Goal: Task Accomplishment & Management: Manage account settings

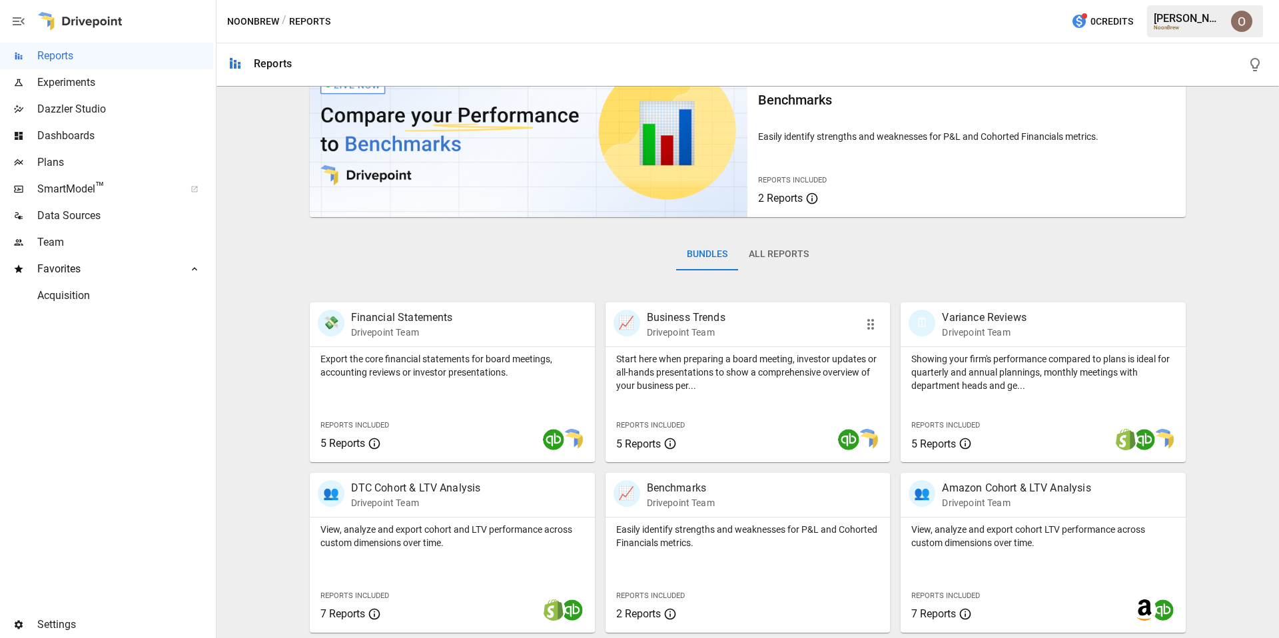
scroll to position [224, 0]
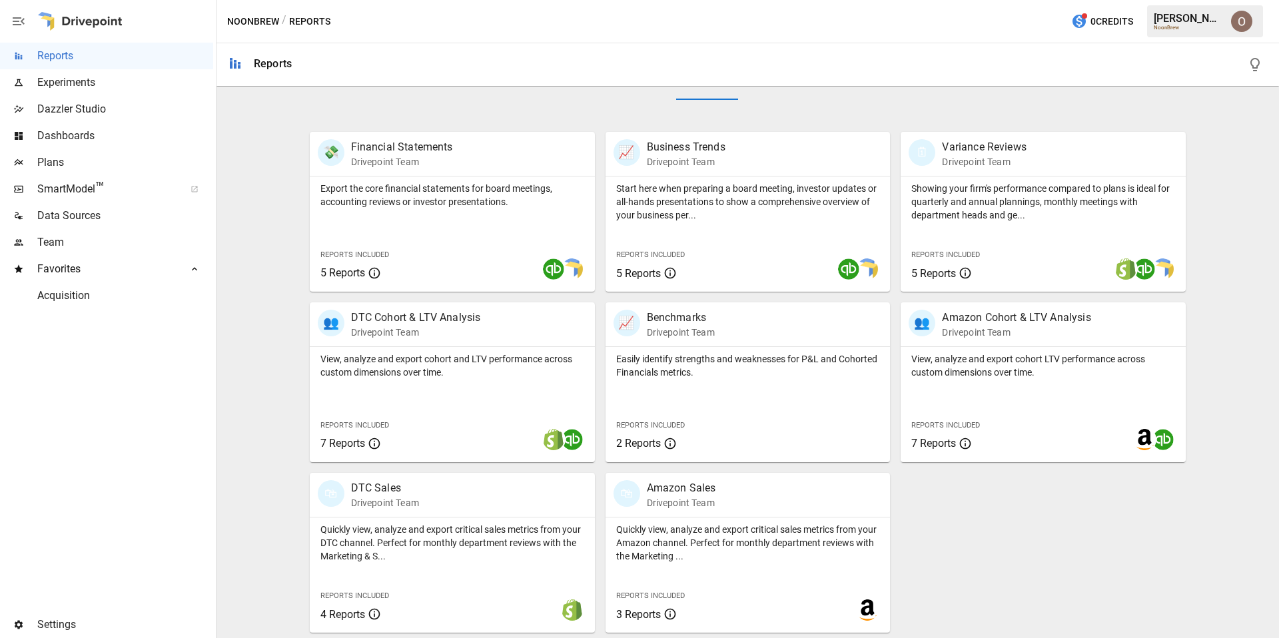
click at [94, 159] on span "Plans" at bounding box center [125, 163] width 176 height 16
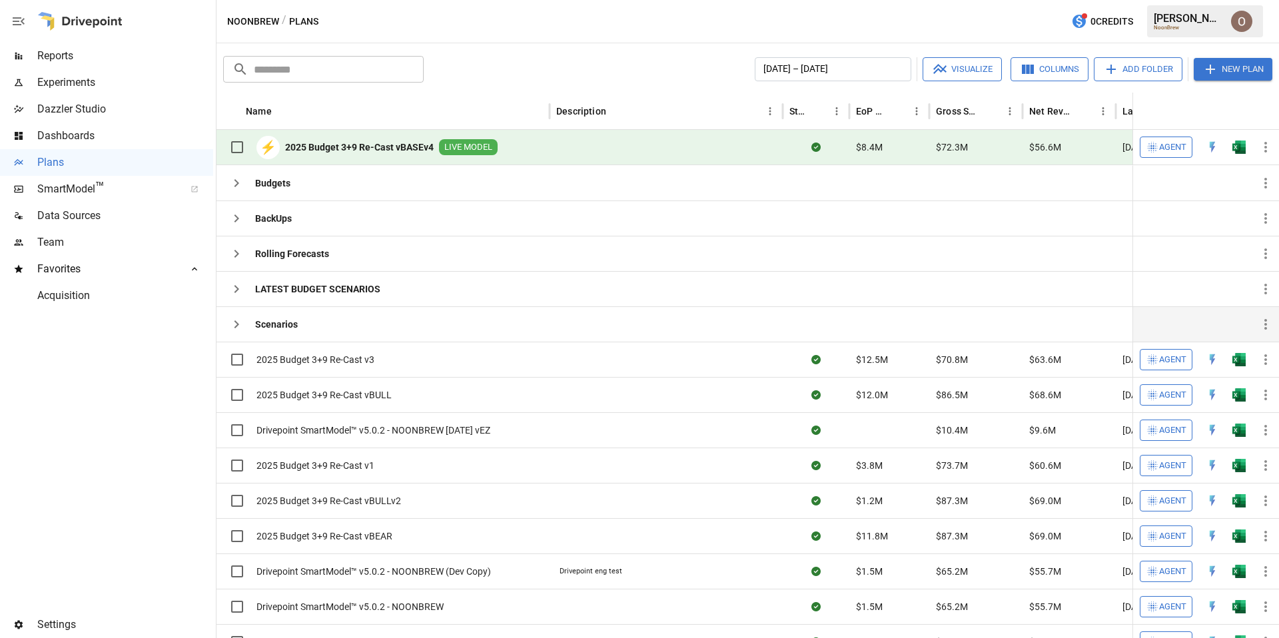
click at [238, 318] on icon "button" at bounding box center [236, 324] width 16 height 16
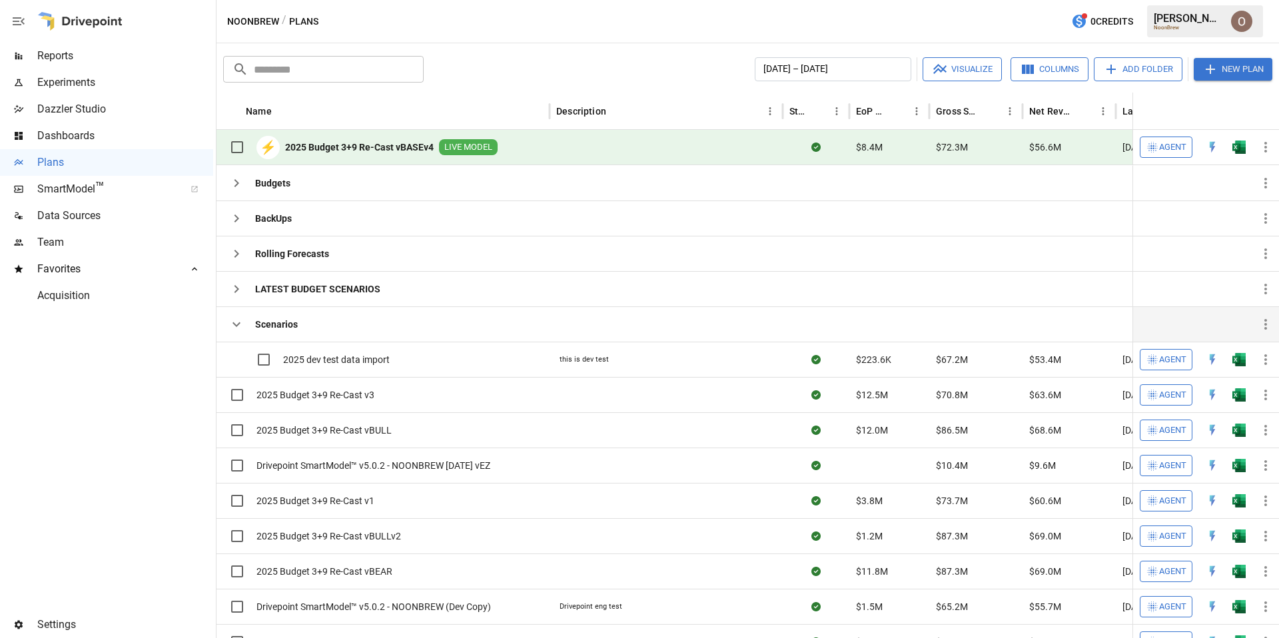
click at [238, 318] on icon "button" at bounding box center [236, 324] width 16 height 16
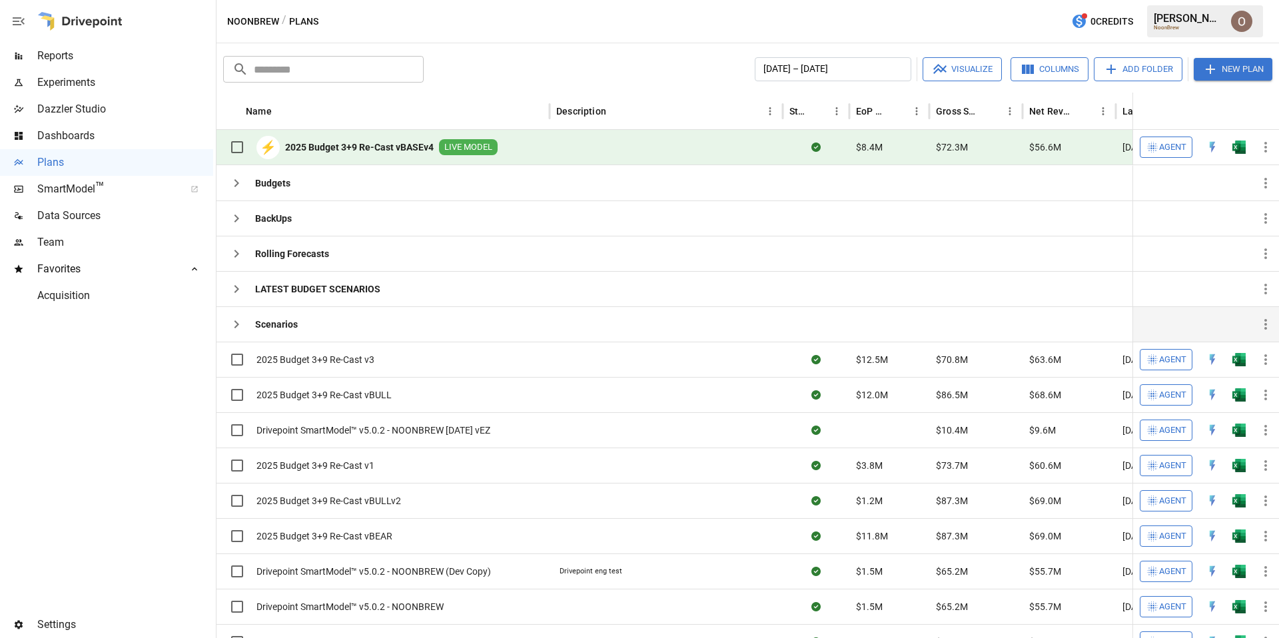
click at [299, 67] on input "text" at bounding box center [339, 69] width 170 height 27
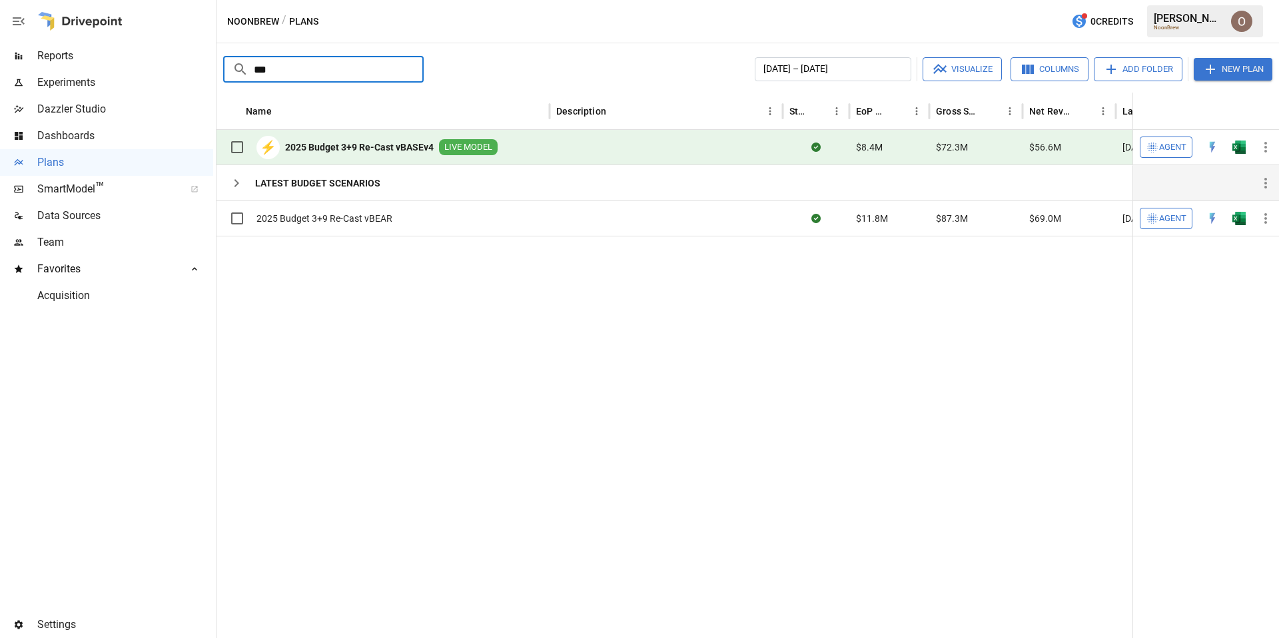
type input "***"
click at [231, 182] on icon "button" at bounding box center [236, 183] width 16 height 16
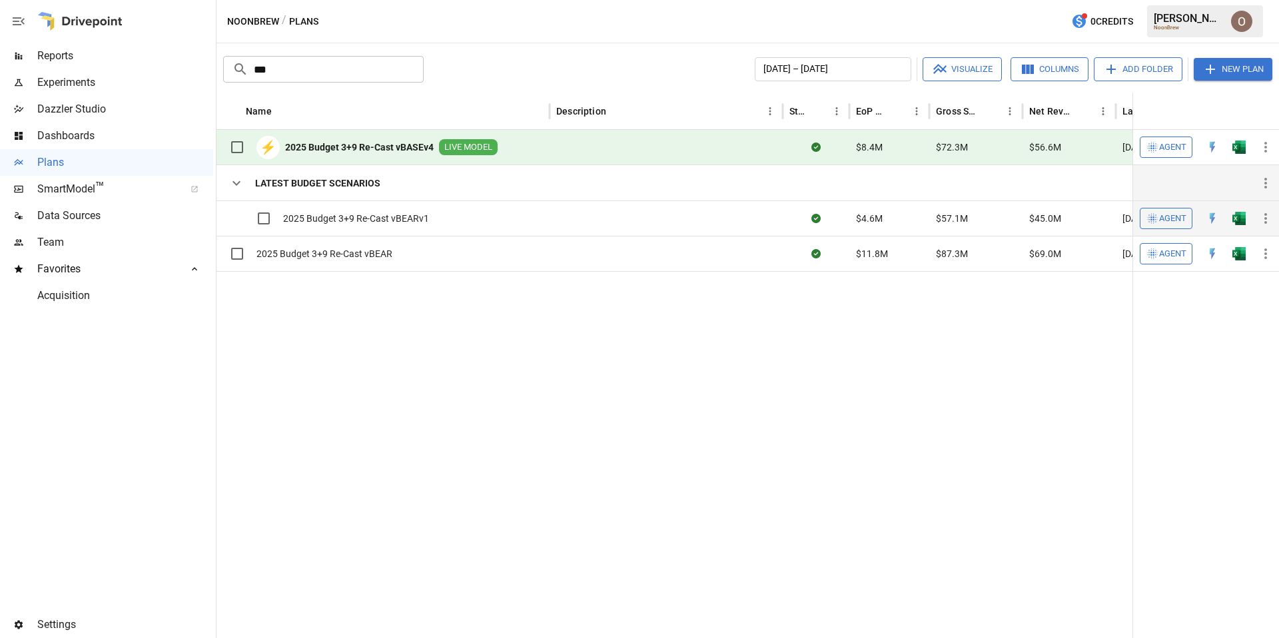
click at [1259, 221] on icon "button" at bounding box center [1265, 218] width 16 height 16
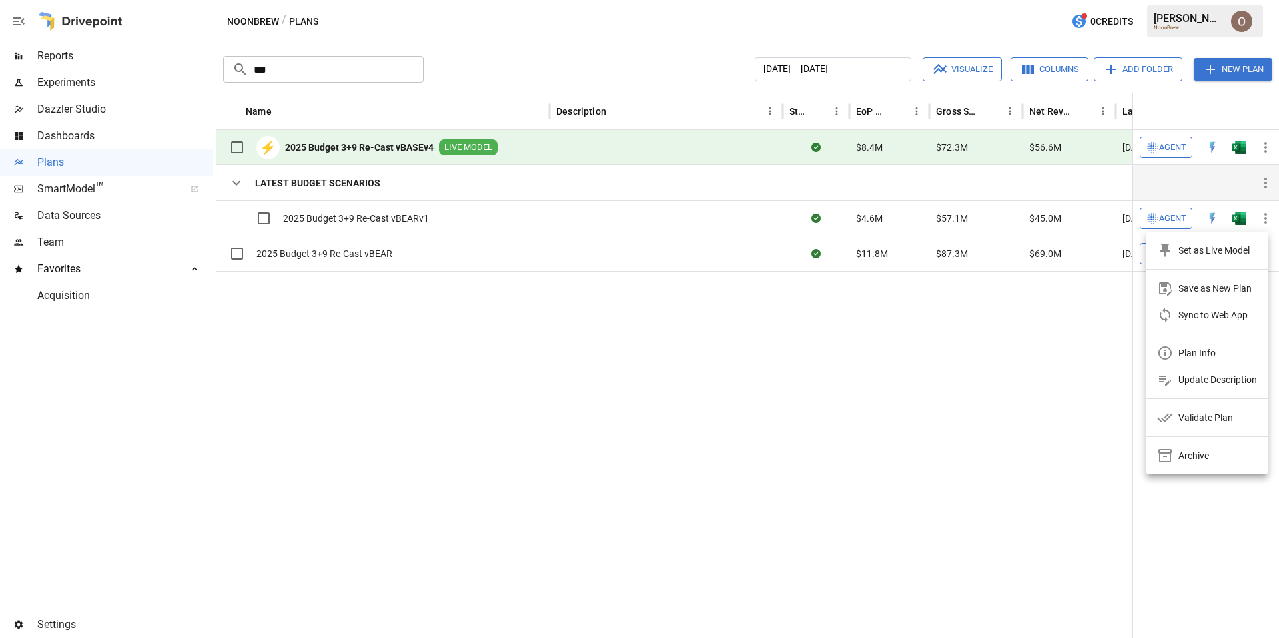
click at [1227, 289] on div "Save as New Plan" at bounding box center [1214, 288] width 73 height 16
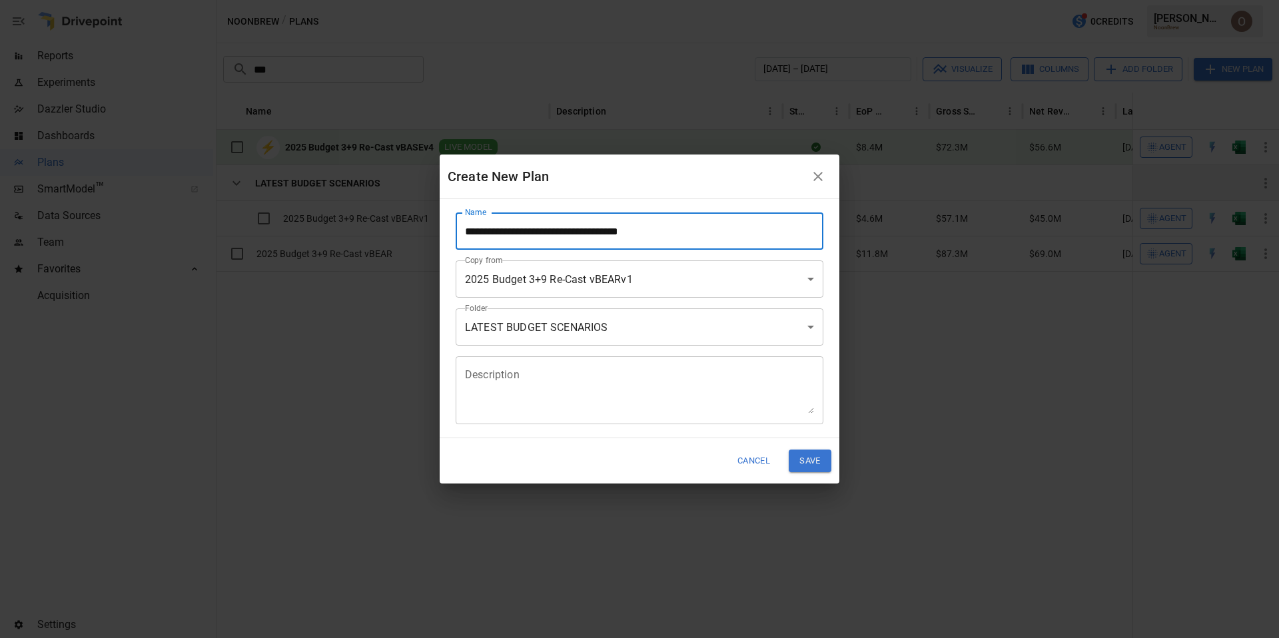
drag, startPoint x: 689, startPoint y: 230, endPoint x: 469, endPoint y: 228, distance: 219.8
click at [468, 228] on input "**********" at bounding box center [640, 230] width 368 height 37
click at [653, 233] on input "**********" at bounding box center [640, 230] width 368 height 37
type input "**********"
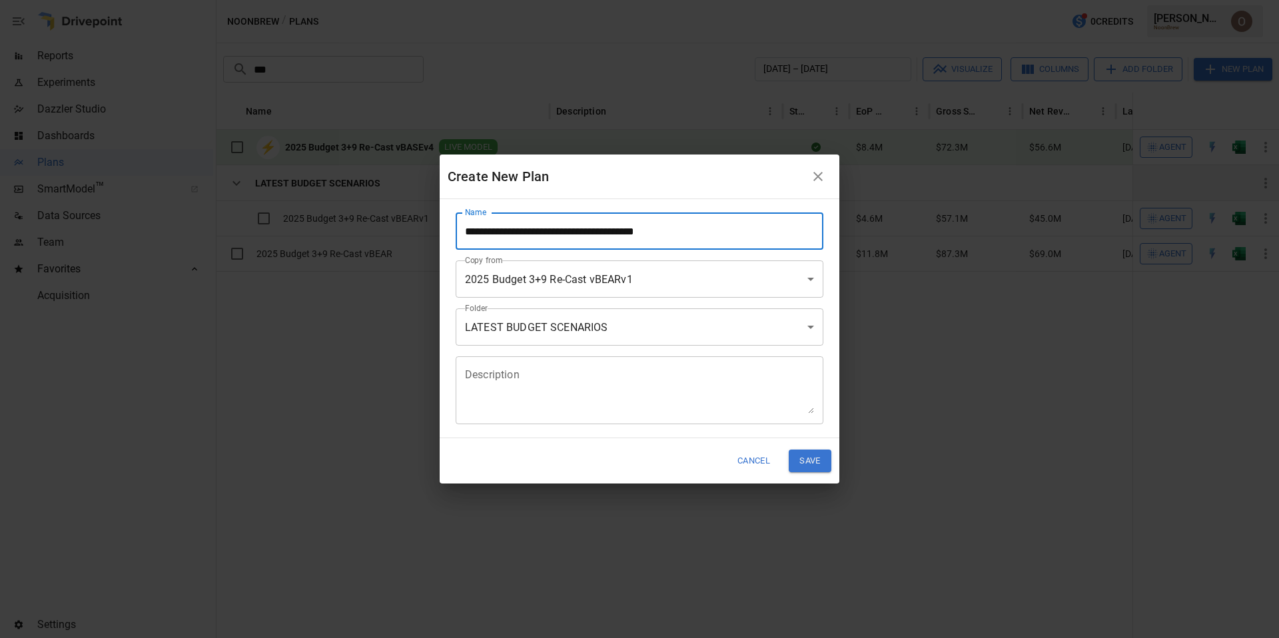
click at [612, 0] on body "**********" at bounding box center [639, 0] width 1279 height 0
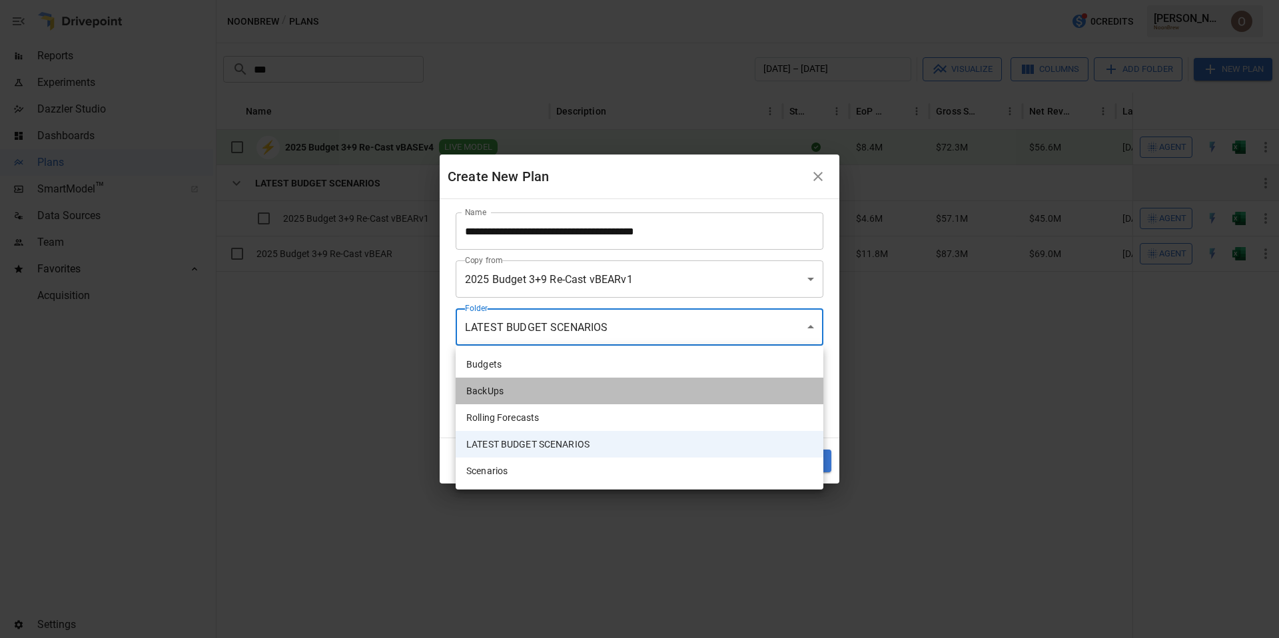
click at [501, 393] on li "BackUps" at bounding box center [640, 391] width 368 height 27
type input "**********"
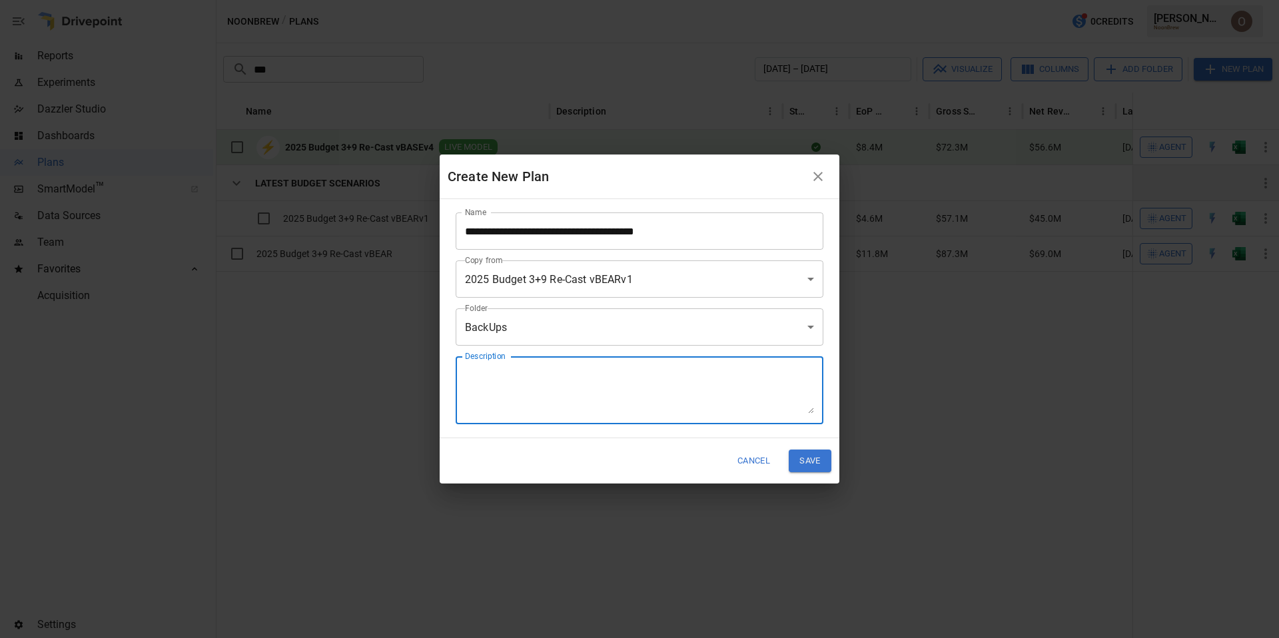
click at [515, 374] on textarea "Description" at bounding box center [639, 391] width 349 height 46
type textarea "**********"
click at [816, 458] on button "Save" at bounding box center [810, 461] width 43 height 22
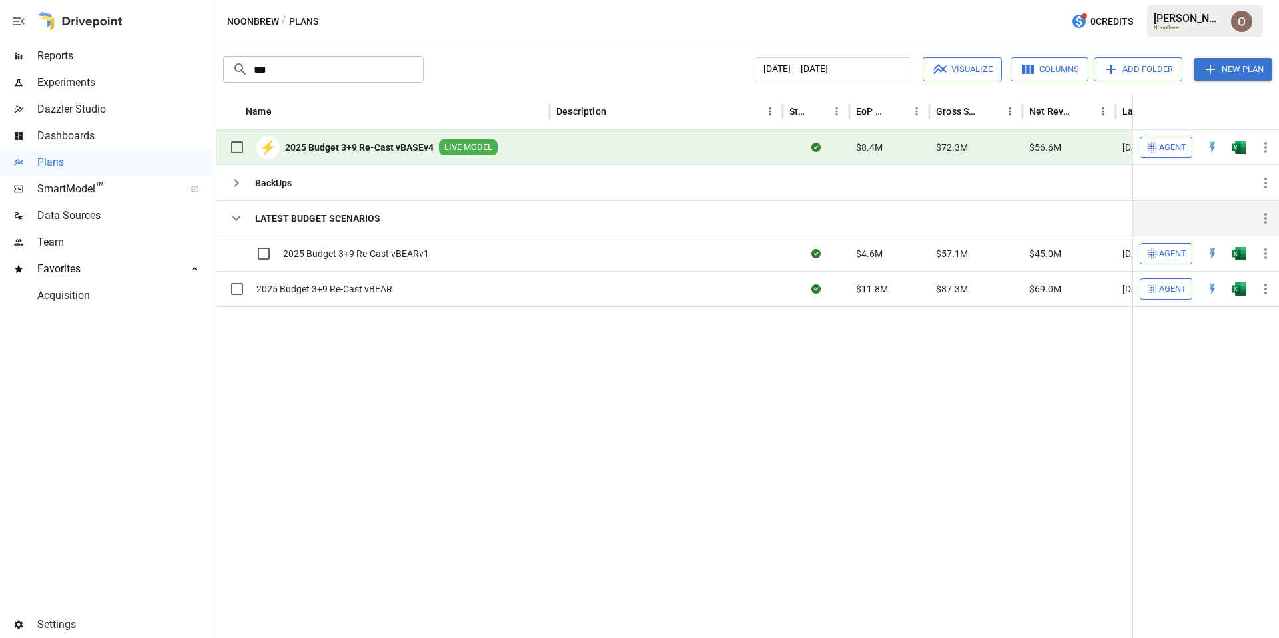
click at [304, 72] on input "***" at bounding box center [339, 69] width 170 height 27
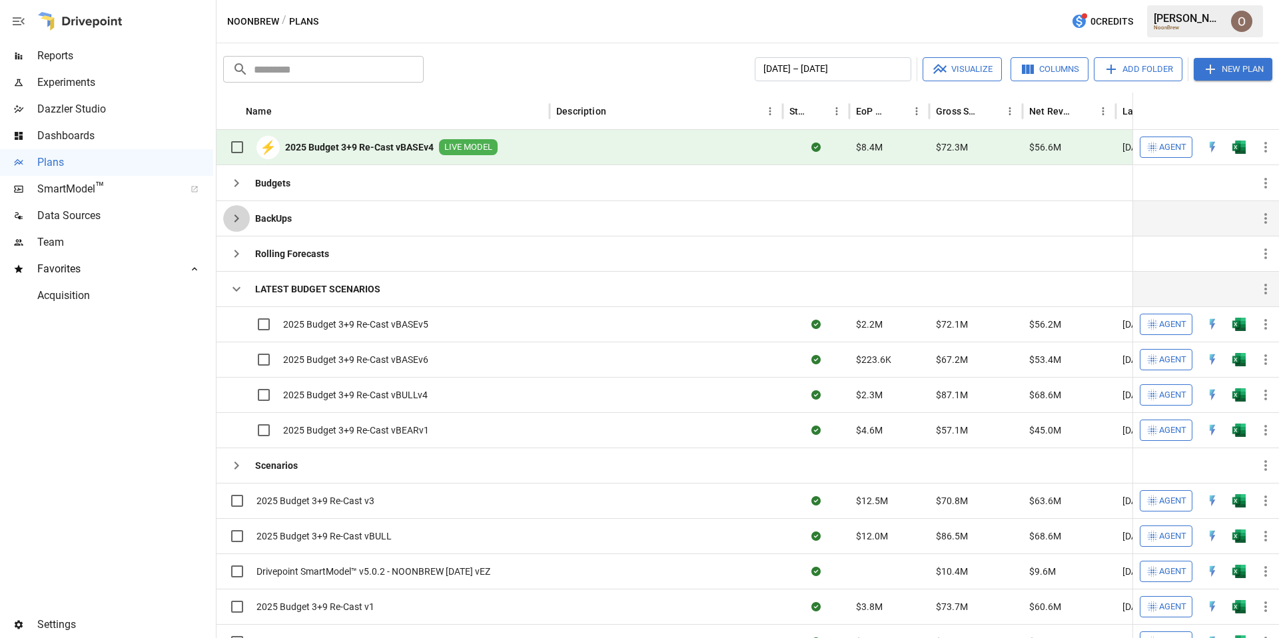
click at [236, 215] on icon "button" at bounding box center [236, 218] width 16 height 16
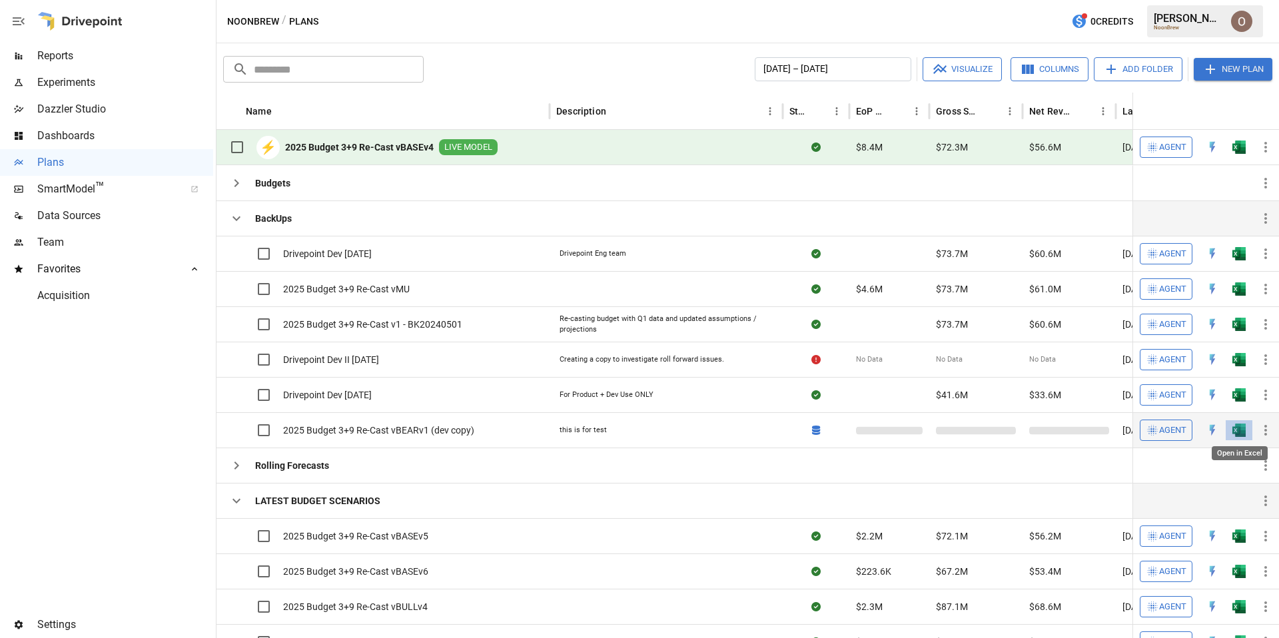
click at [1243, 432] on img "Open in Excel" at bounding box center [1238, 430] width 13 height 13
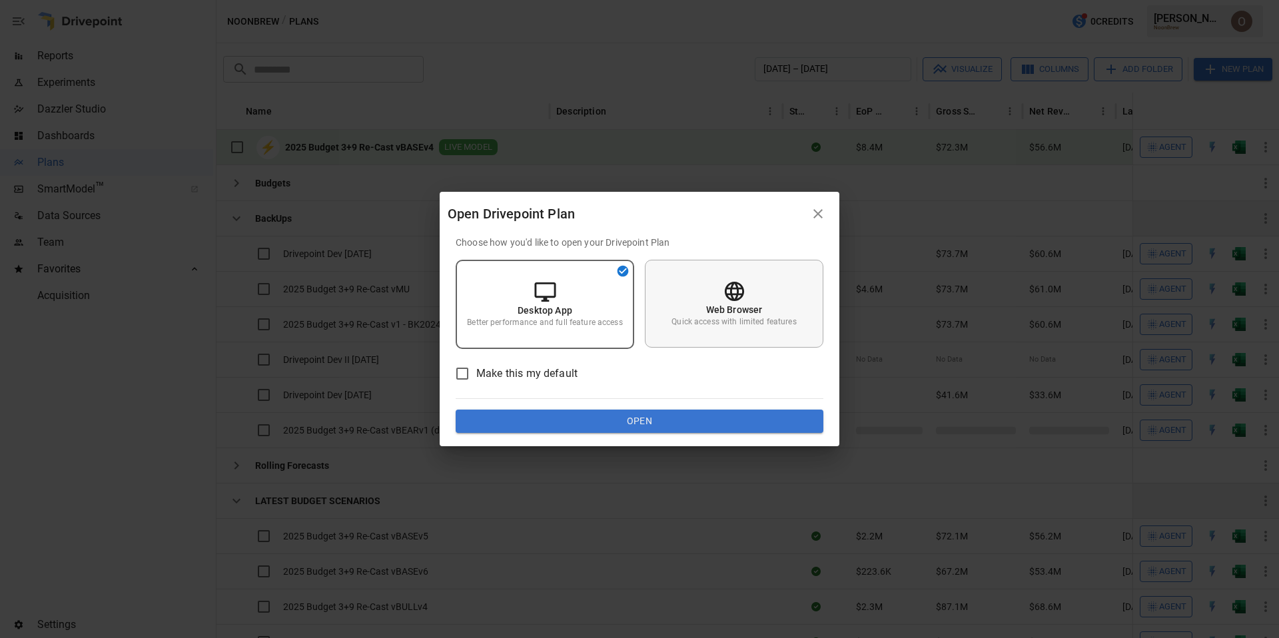
click at [755, 308] on p "Web Browser" at bounding box center [734, 309] width 57 height 13
click at [669, 416] on button "Open" at bounding box center [640, 422] width 368 height 24
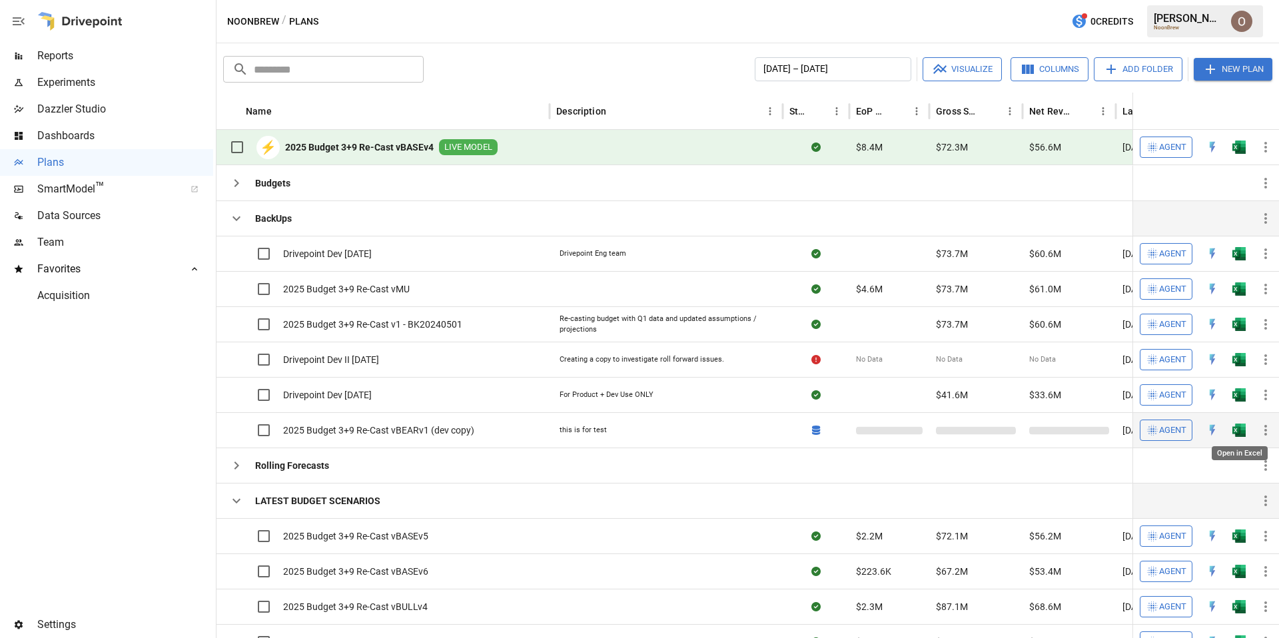
click at [1238, 432] on img "Open in Excel" at bounding box center [1238, 430] width 13 height 13
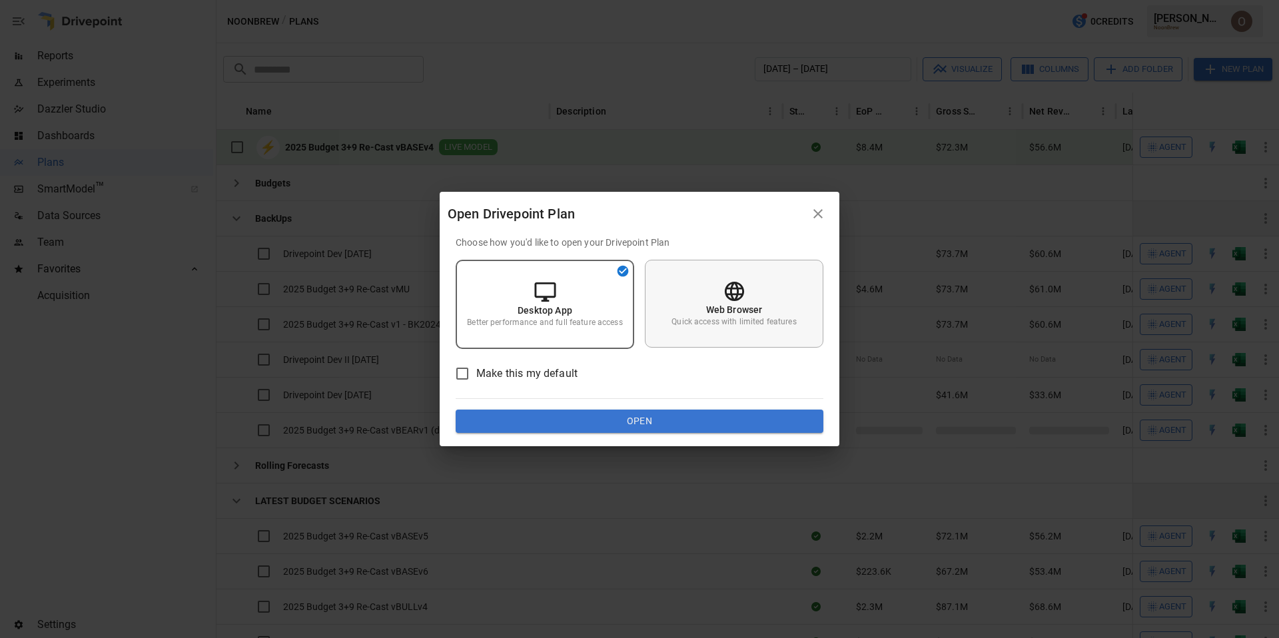
click at [710, 314] on p "Web Browser" at bounding box center [734, 309] width 57 height 13
click at [643, 428] on button "Open" at bounding box center [640, 422] width 368 height 24
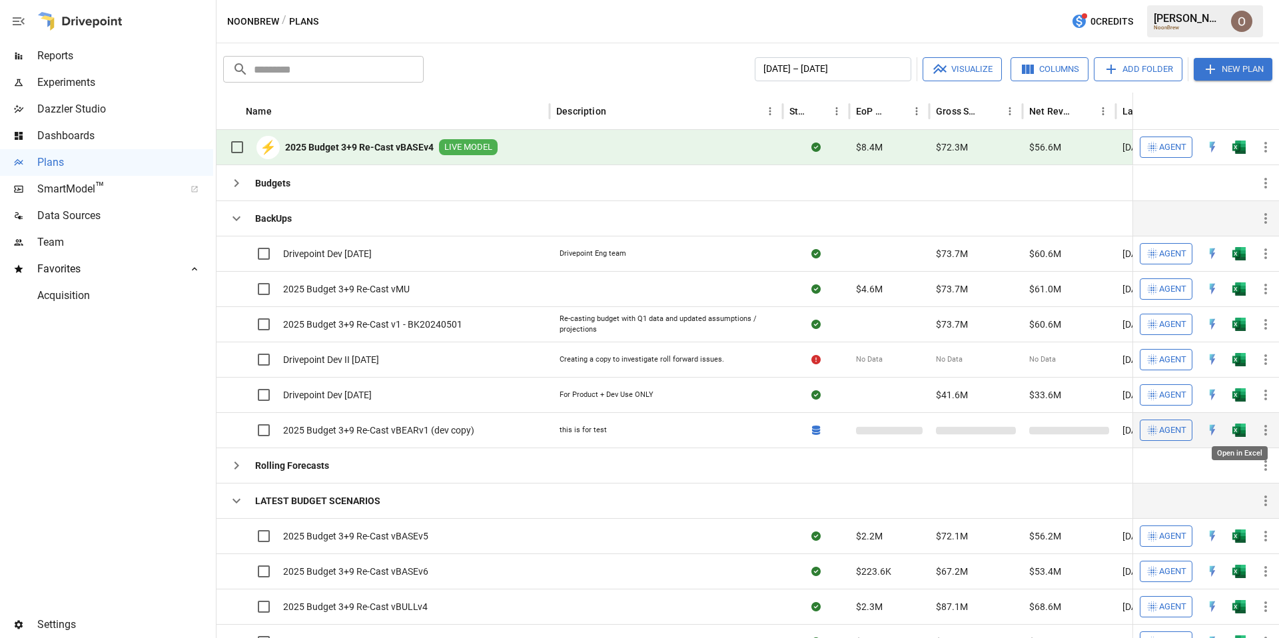
click at [1237, 429] on img "Open in Excel" at bounding box center [1238, 430] width 13 height 13
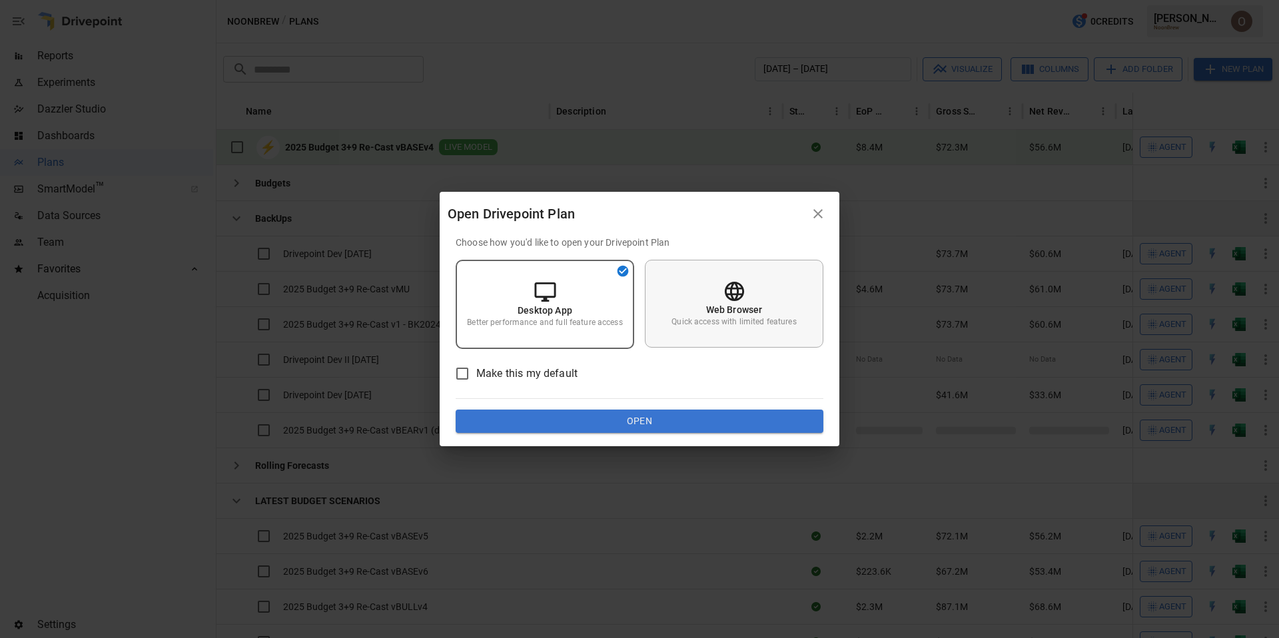
click at [718, 304] on p "Web Browser" at bounding box center [734, 309] width 57 height 13
click at [605, 421] on button "Open" at bounding box center [640, 422] width 368 height 24
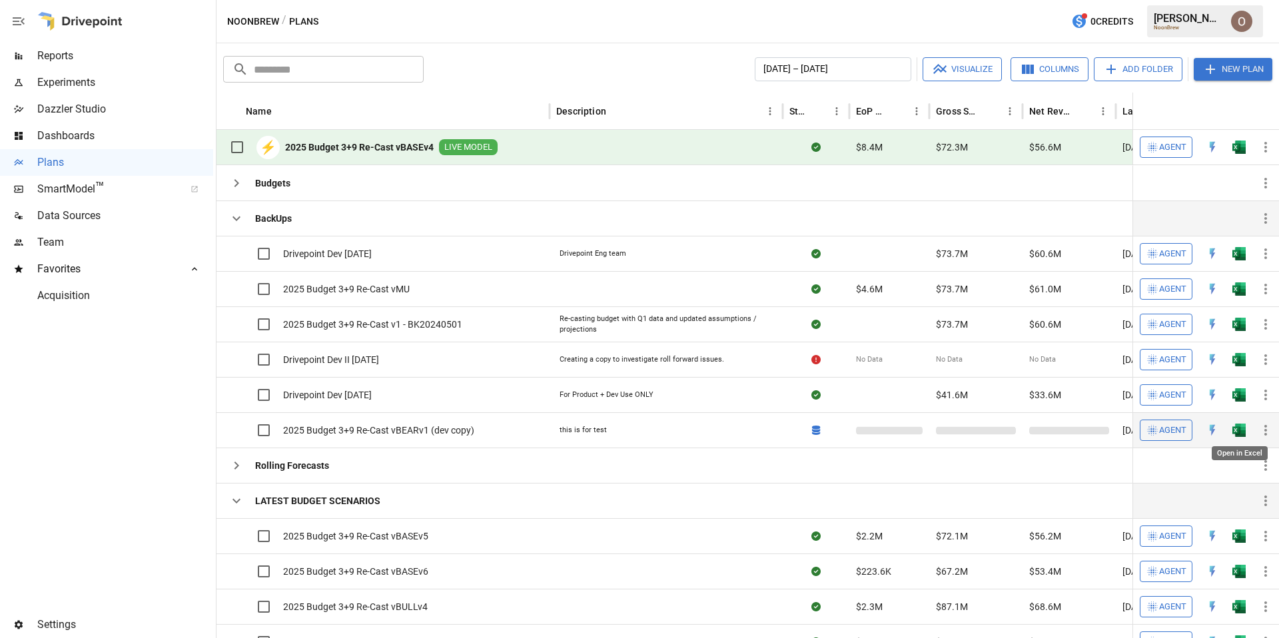
click at [1238, 429] on img "Open in Excel" at bounding box center [1238, 430] width 13 height 13
click at [1242, 432] on img "Open in Excel" at bounding box center [1238, 430] width 13 height 13
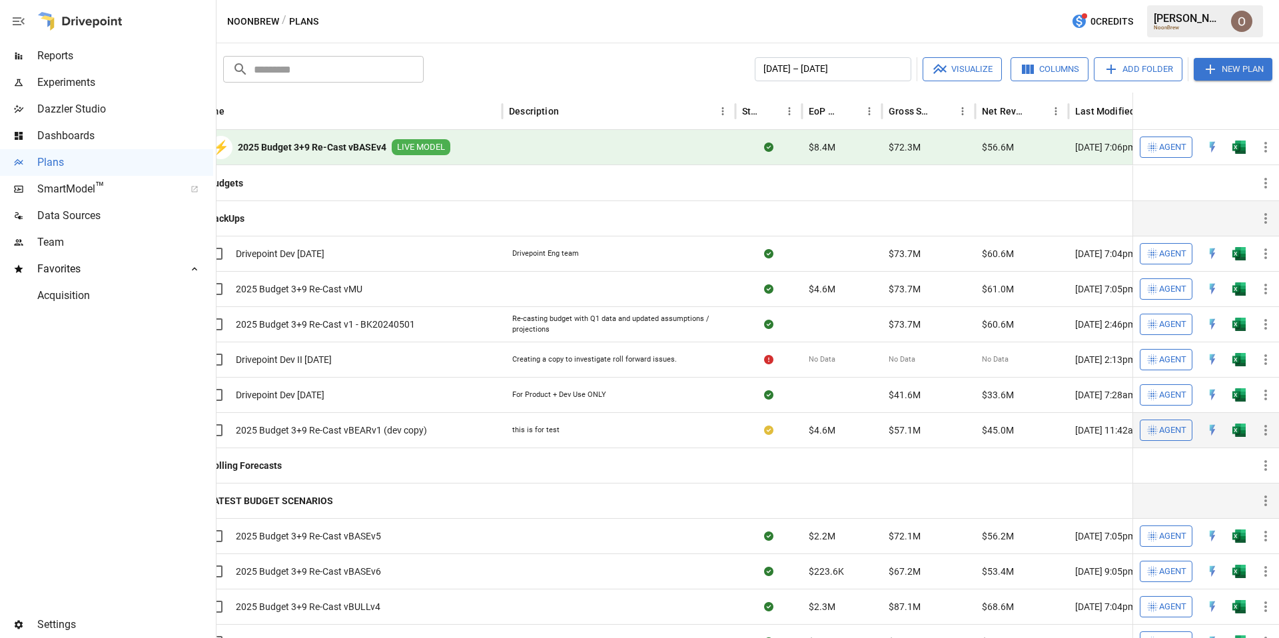
scroll to position [0, 150]
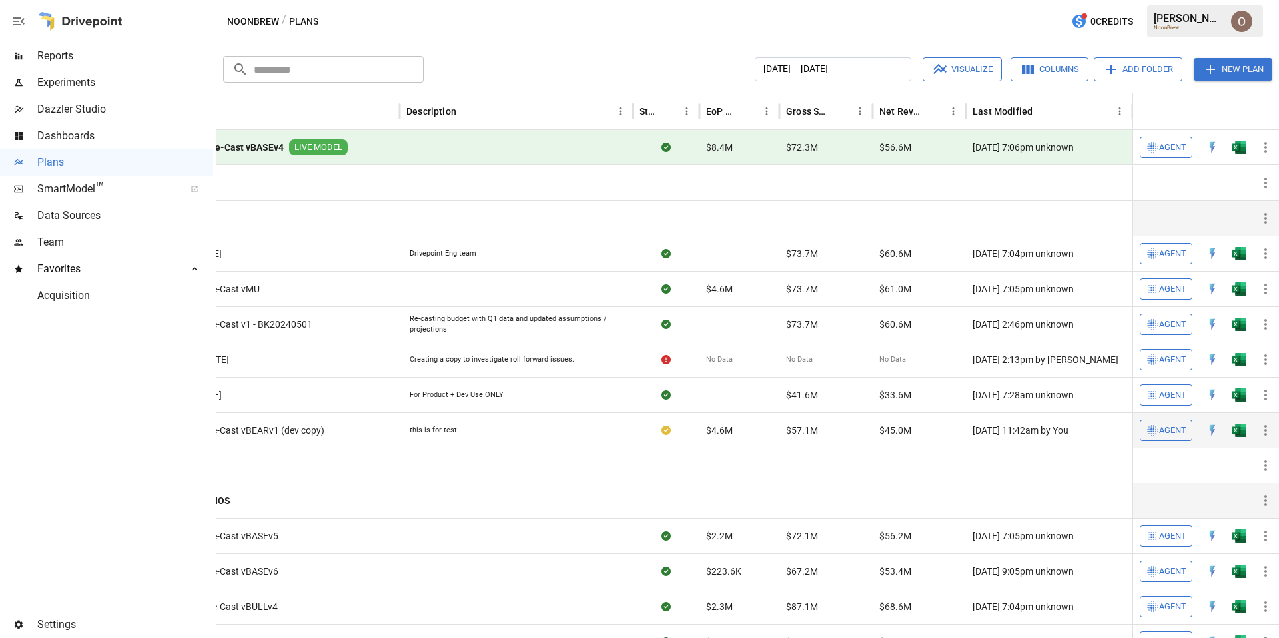
click at [1262, 428] on icon "button" at bounding box center [1265, 430] width 16 height 16
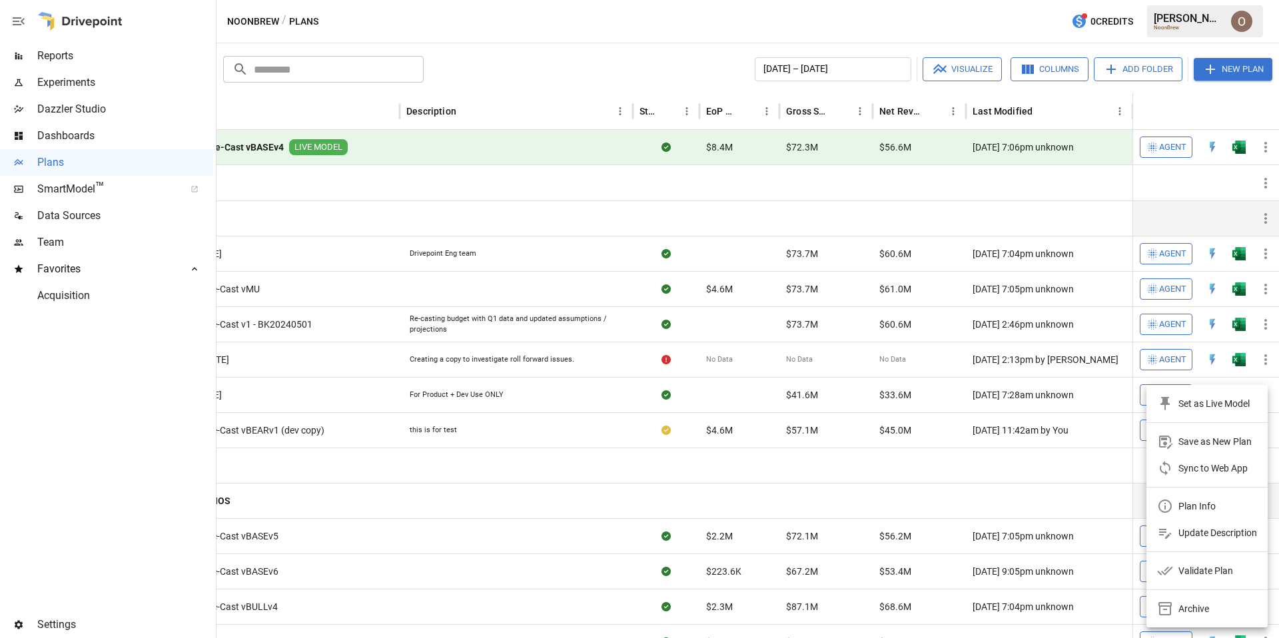
click at [1194, 607] on div "Archive" at bounding box center [1193, 609] width 31 height 16
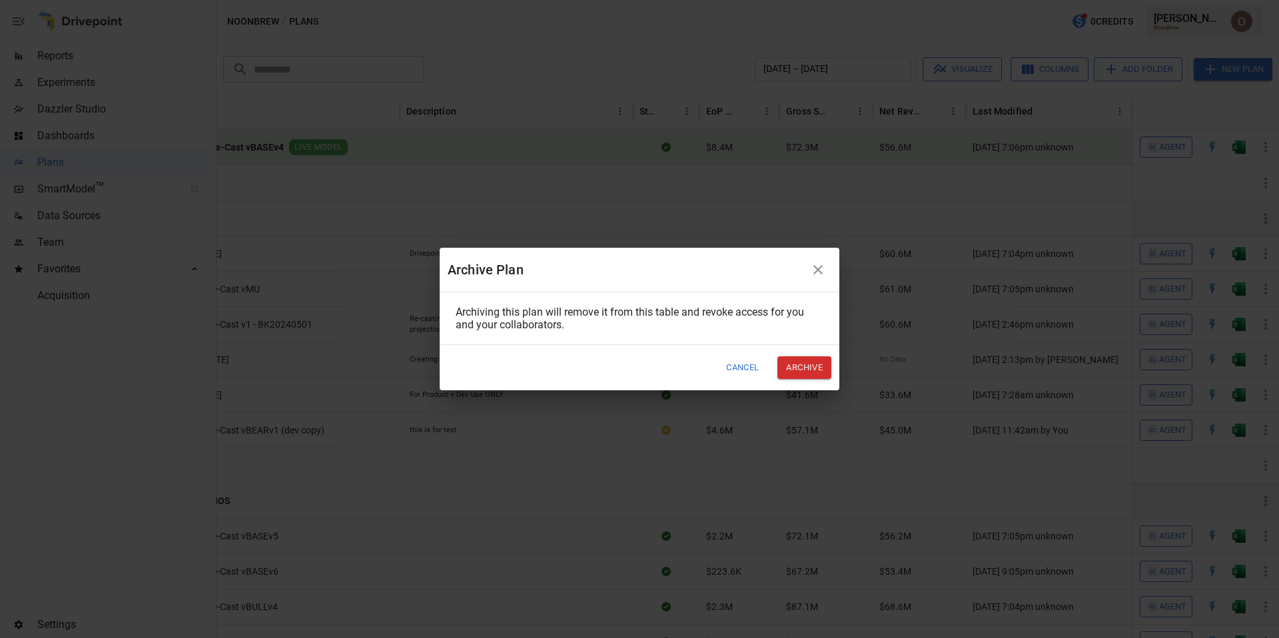
click at [823, 264] on icon "button" at bounding box center [818, 270] width 16 height 16
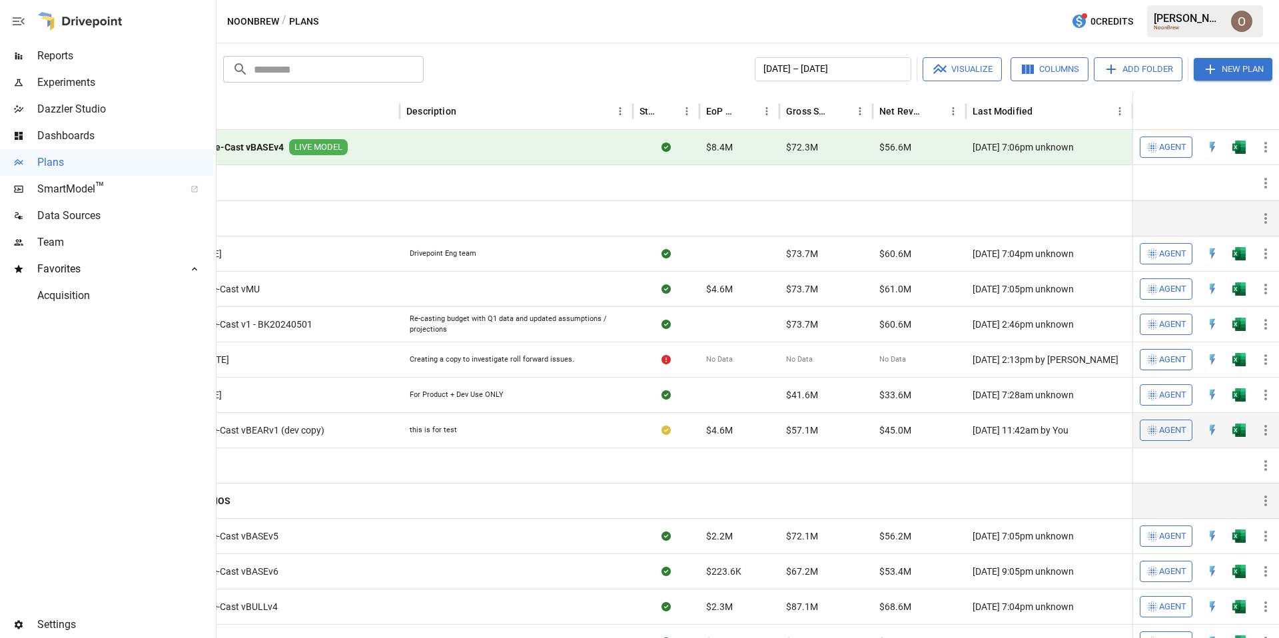
click at [1264, 433] on icon "button" at bounding box center [1265, 430] width 16 height 16
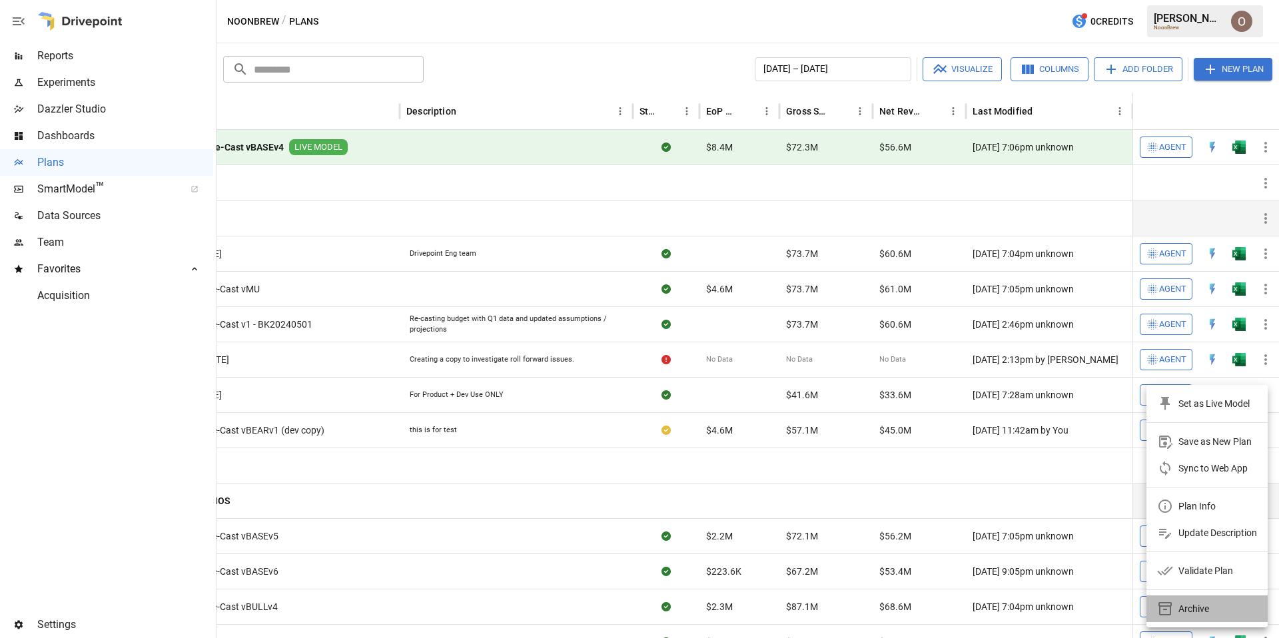
click at [1173, 609] on div "Archive" at bounding box center [1183, 609] width 52 height 16
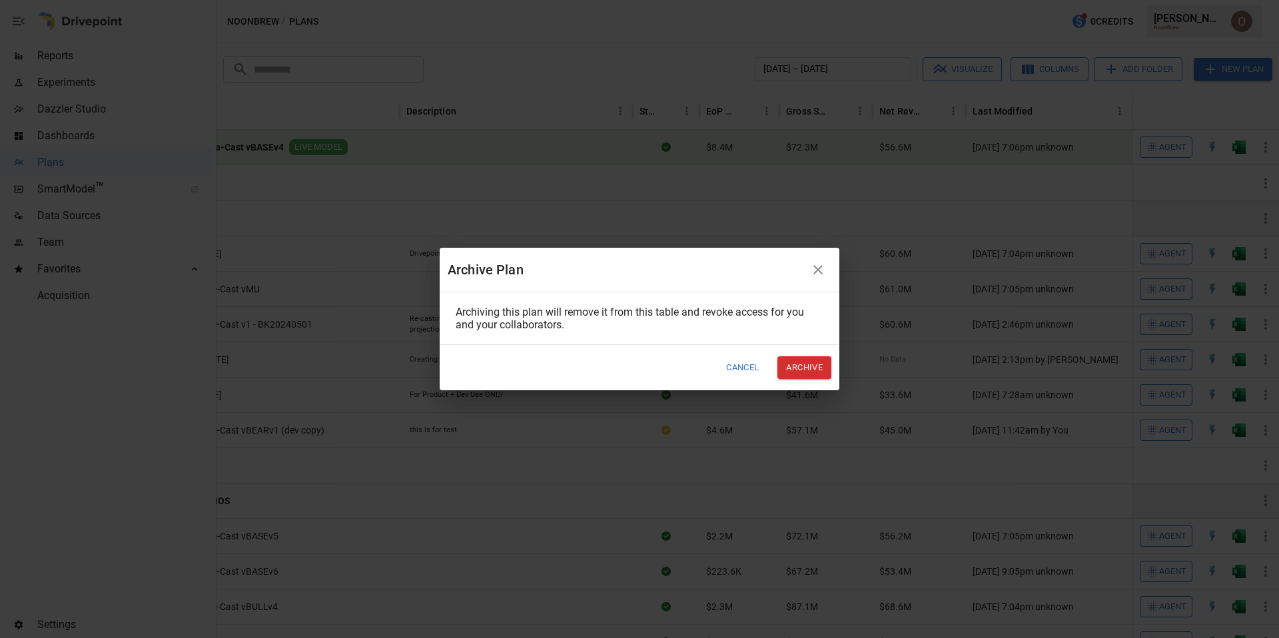
click at [806, 364] on button "Archive" at bounding box center [804, 367] width 54 height 22
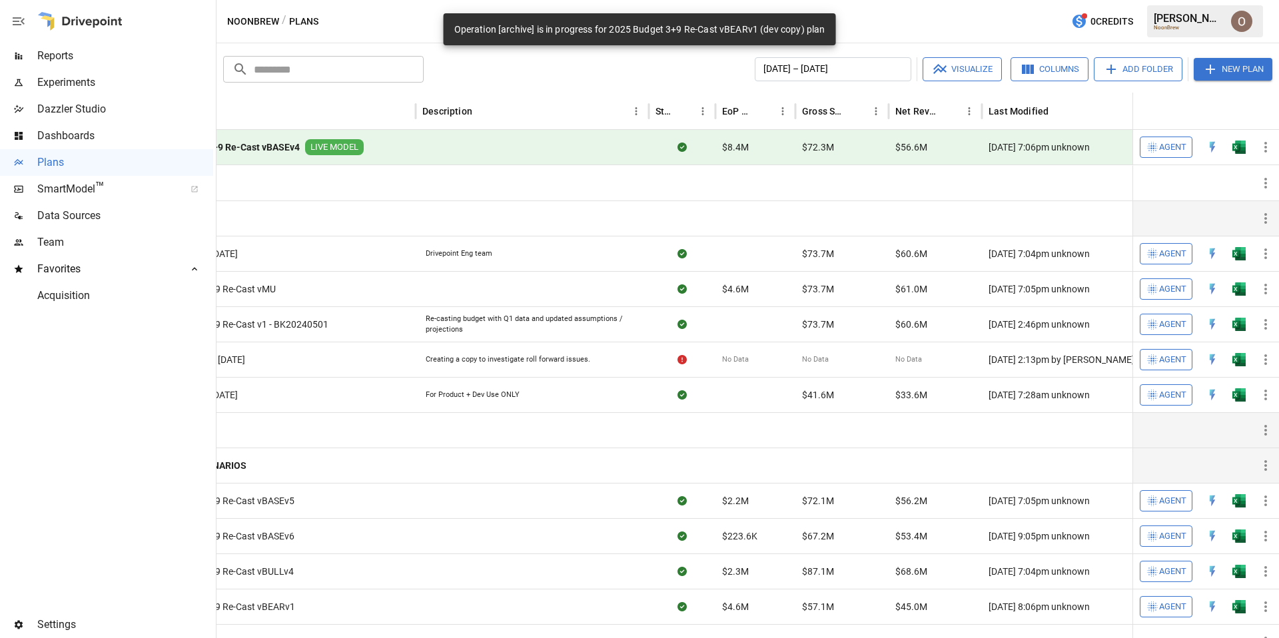
scroll to position [0, 0]
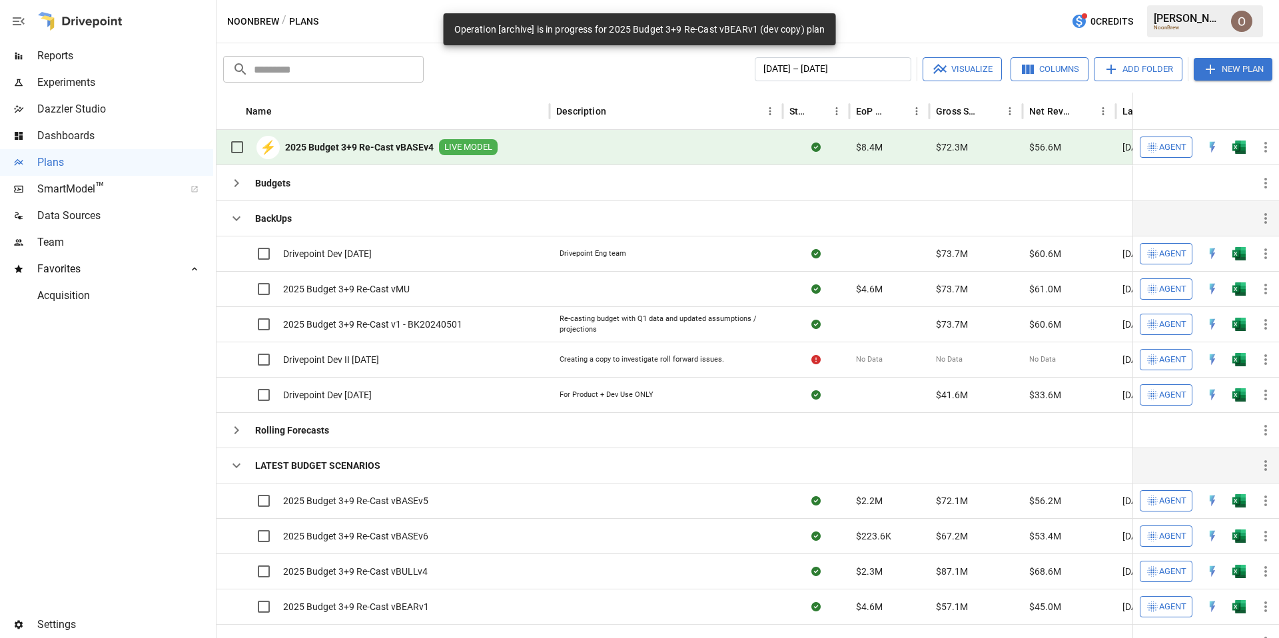
click at [236, 222] on icon "button" at bounding box center [236, 218] width 16 height 16
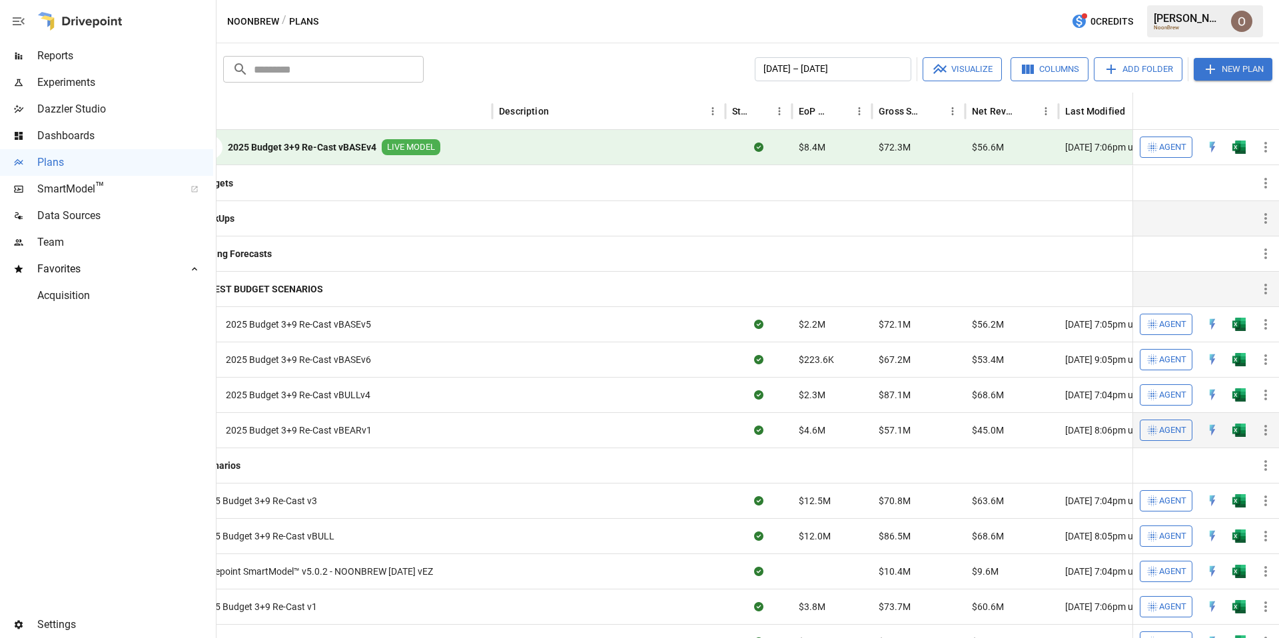
scroll to position [0, 150]
